Goal: Information Seeking & Learning: Learn about a topic

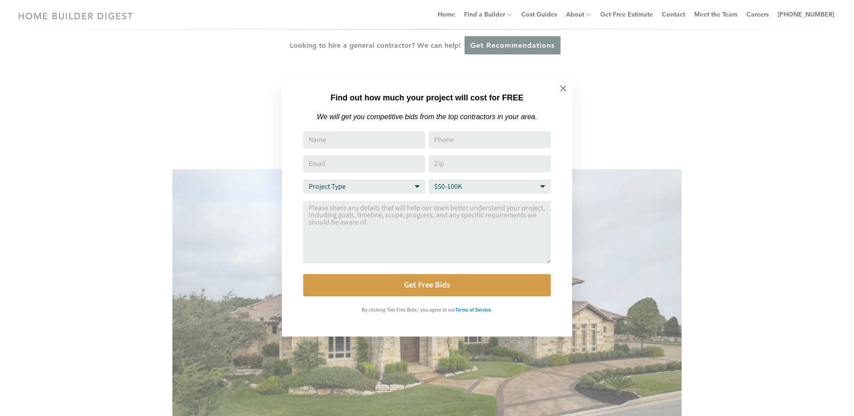
click at [80, 178] on div "Find out how much your project will cost for FREE We will get you competitive b…" at bounding box center [427, 208] width 854 height 416
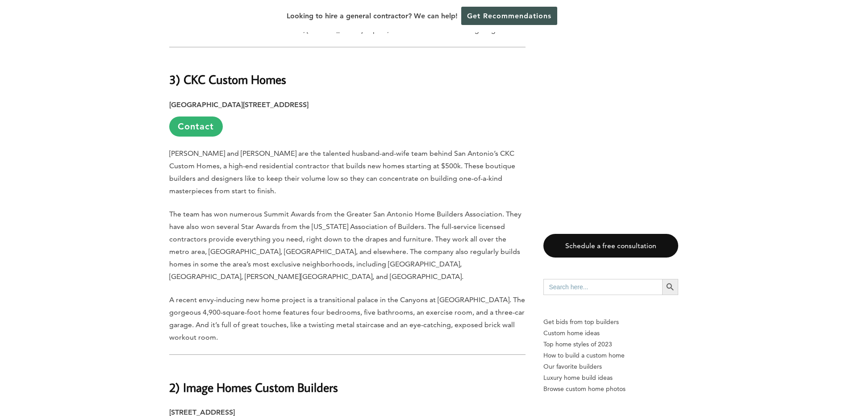
scroll to position [4242, 0]
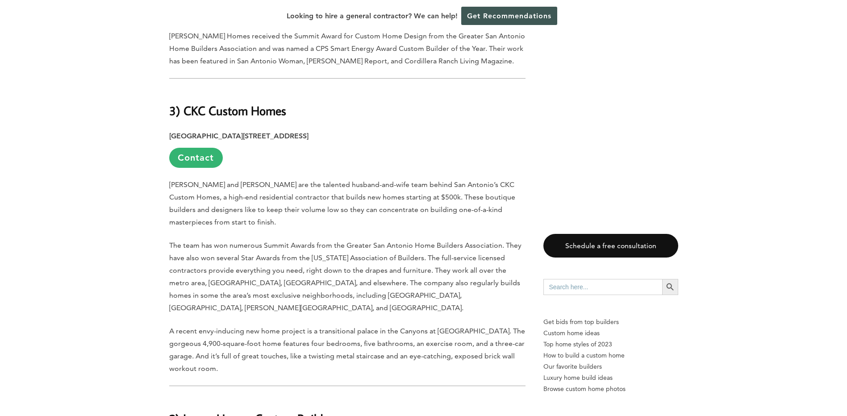
click at [225, 411] on b "2) Image Homes Custom Builders" at bounding box center [253, 419] width 169 height 16
drag, startPoint x: 225, startPoint y: 113, endPoint x: 323, endPoint y: 112, distance: 98.2
click at [323, 411] on b "2) Image Homes Custom Builders" at bounding box center [253, 419] width 169 height 16
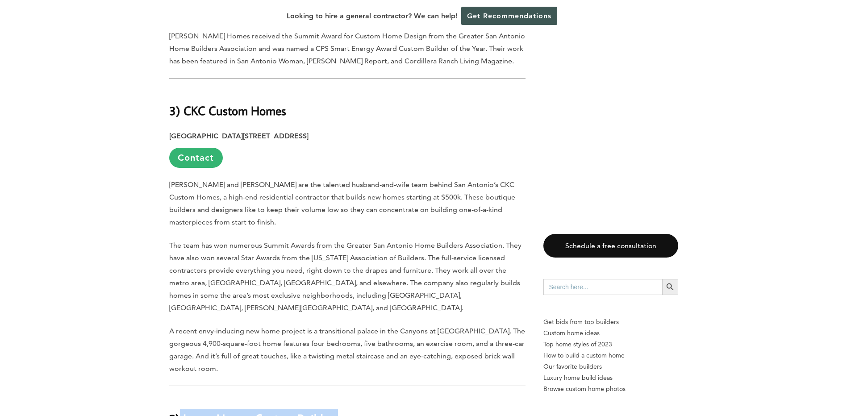
drag, startPoint x: 344, startPoint y: 111, endPoint x: 181, endPoint y: 118, distance: 163.1
click at [181, 397] on h2 "2) Image Homes Custom Builders" at bounding box center [347, 412] width 356 height 31
copy b "Image Homes Custom Builders"
drag, startPoint x: 500, startPoint y: 209, endPoint x: 439, endPoint y: 208, distance: 60.7
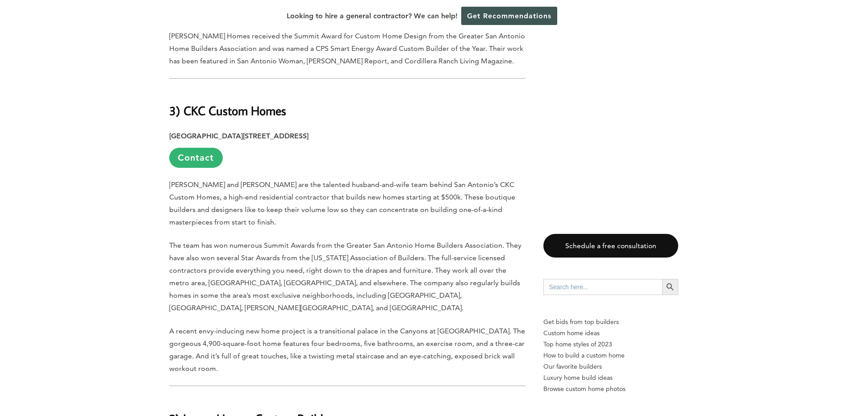
copy span "[PERSON_NAME]"
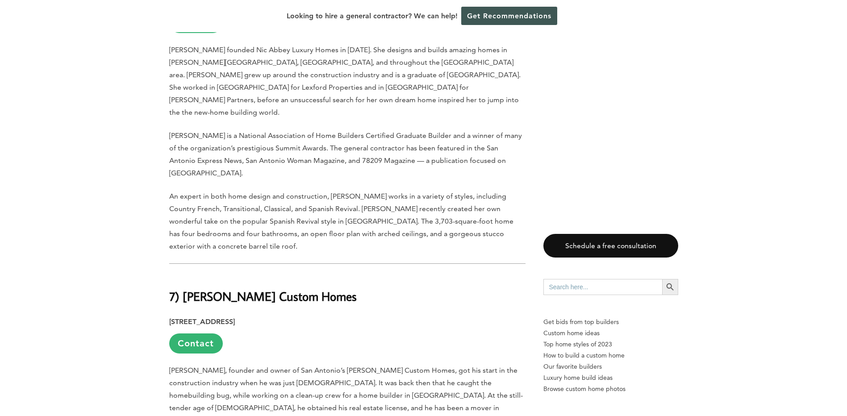
scroll to position [2768, 0]
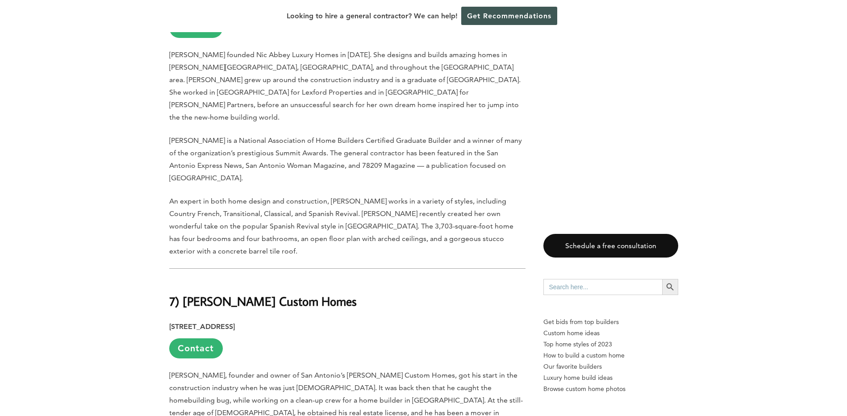
drag, startPoint x: 183, startPoint y: 288, endPoint x: 409, endPoint y: 360, distance: 237.1
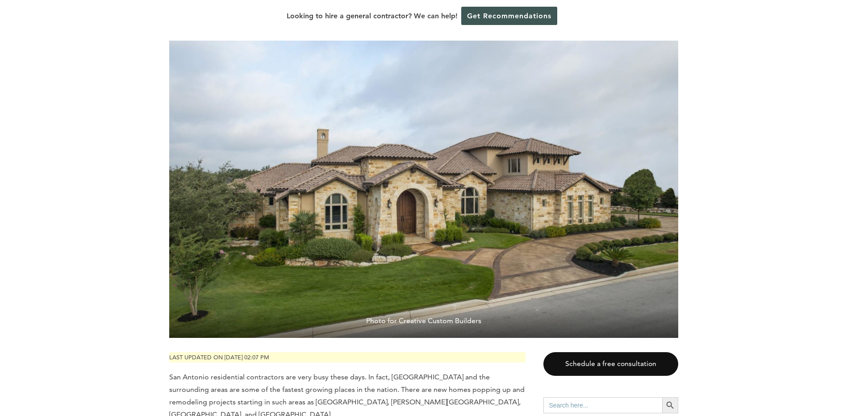
scroll to position [0, 0]
